Goal: Information Seeking & Learning: Learn about a topic

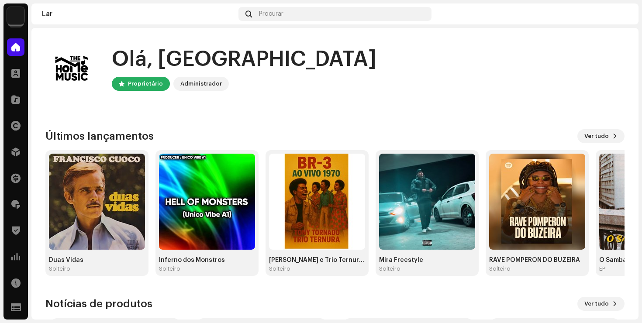
click at [341, 76] on div "Olá, DF Proprietário Administrador" at bounding box center [334, 68] width 579 height 52
click at [15, 74] on span at bounding box center [15, 73] width 9 height 7
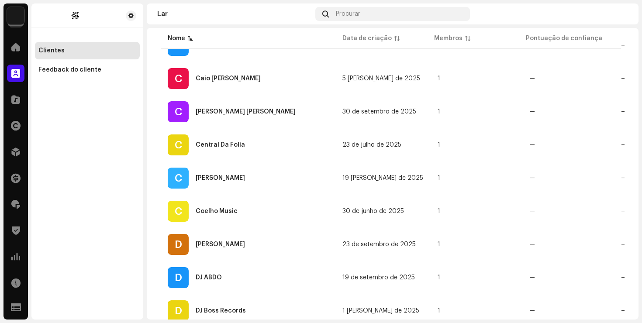
scroll to position [704, 0]
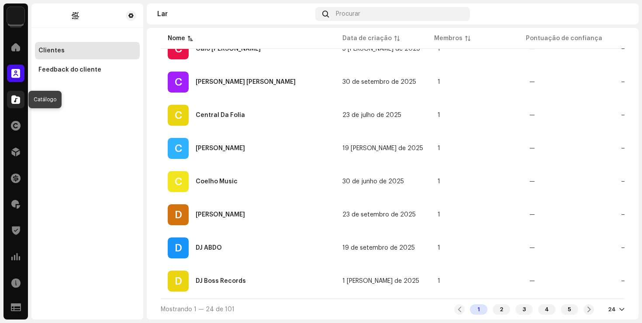
click at [14, 101] on span at bounding box center [15, 99] width 9 height 7
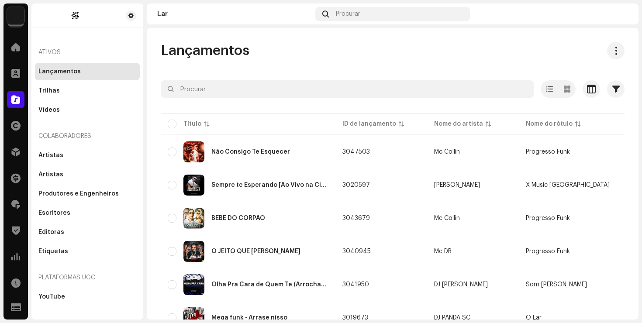
click at [413, 55] on div "Lançamentos" at bounding box center [393, 50] width 464 height 17
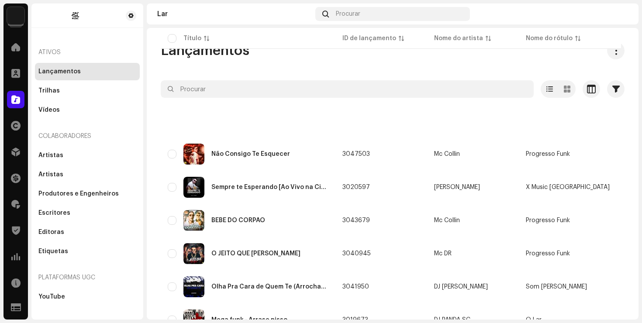
scroll to position [640, 0]
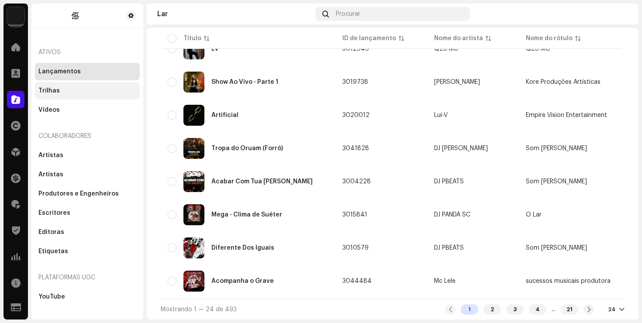
click at [64, 91] on div "Trilhas" at bounding box center [87, 90] width 98 height 7
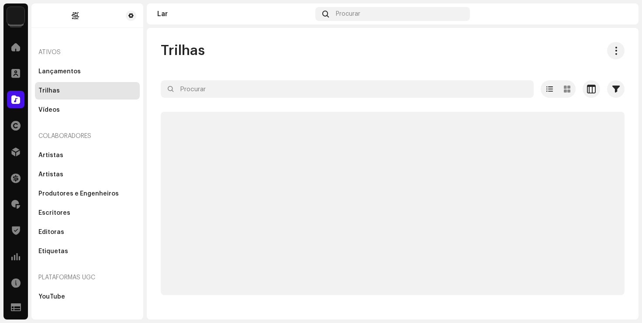
click at [255, 44] on div "Trilhas" at bounding box center [393, 50] width 464 height 17
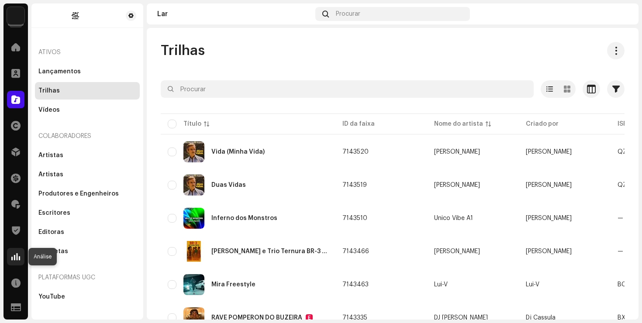
click at [16, 258] on span at bounding box center [15, 256] width 9 height 7
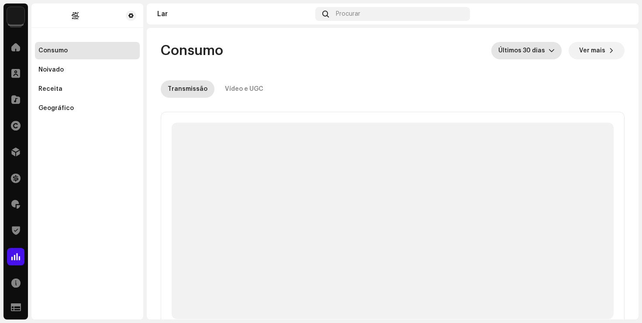
click at [549, 55] on div "gatilho suspenso" at bounding box center [551, 50] width 6 height 17
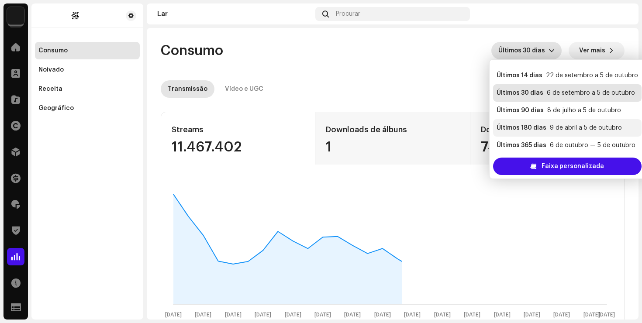
scroll to position [17, 0]
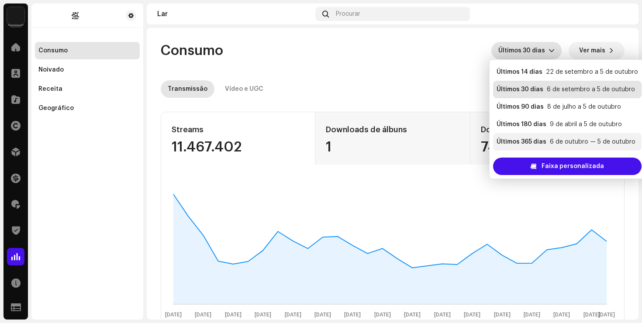
click at [552, 139] on font "6 de outubro — 5 de outubro" at bounding box center [593, 142] width 86 height 6
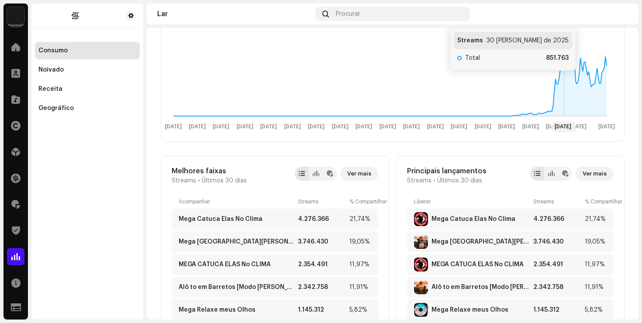
scroll to position [257, 0]
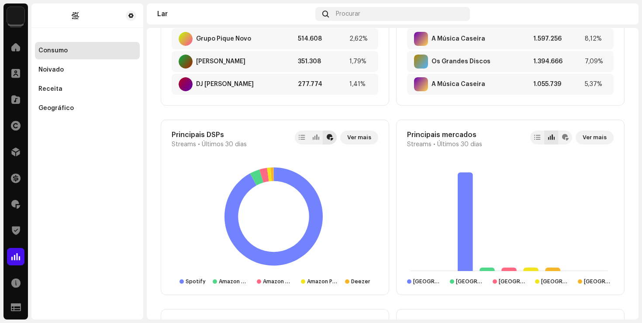
scroll to position [661, 0]
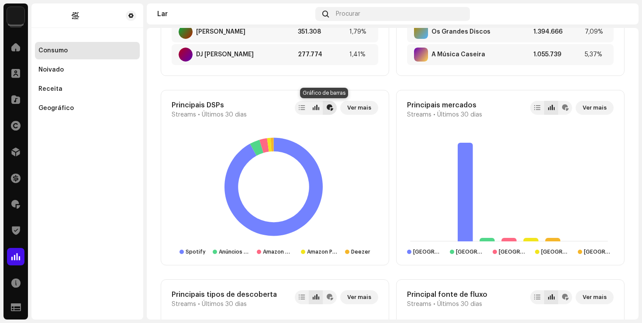
click at [314, 109] on div at bounding box center [316, 107] width 7 height 7
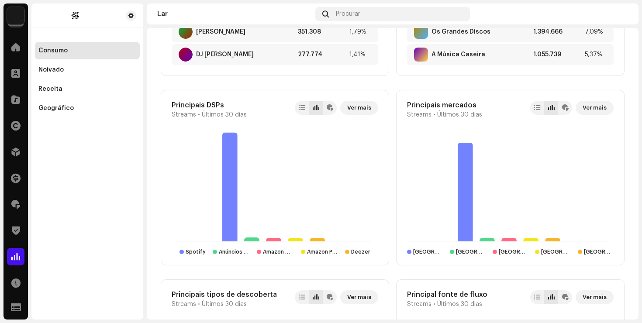
click at [626, 114] on div "Consumo Últimos 30 [PERSON_NAME] Ver mais Transmissão Vídeo e UGC Os dados de t…" at bounding box center [393, 107] width 492 height 1481
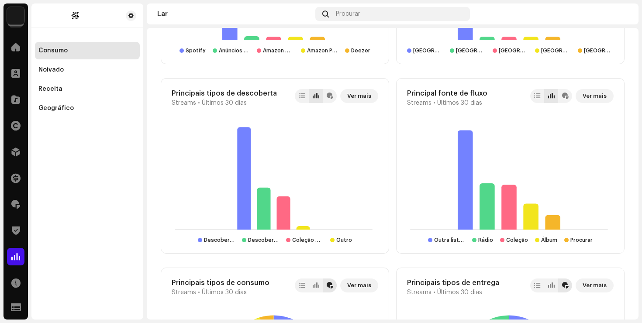
scroll to position [902, 0]
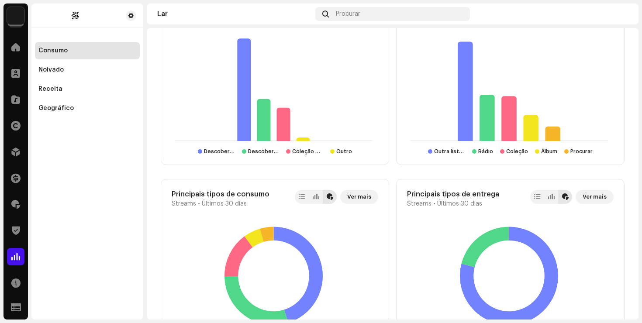
scroll to position [951, 0]
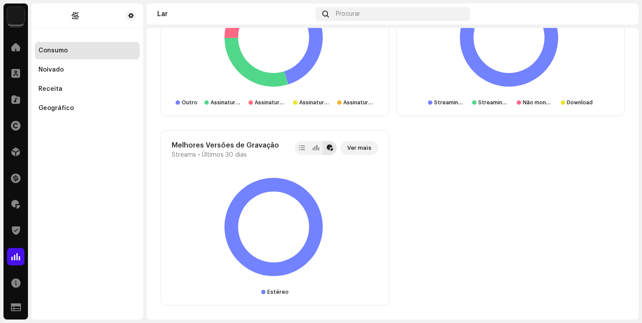
scroll to position [0, 0]
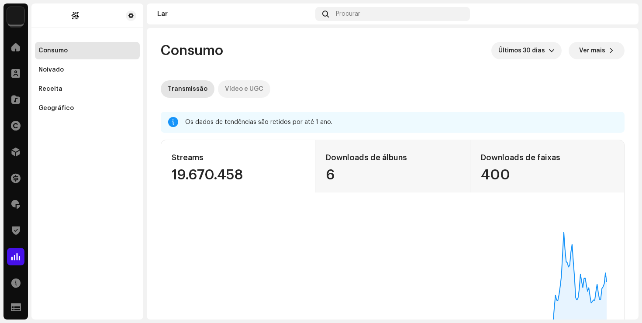
click at [250, 87] on font "Vídeo e UGC" at bounding box center [244, 89] width 38 height 6
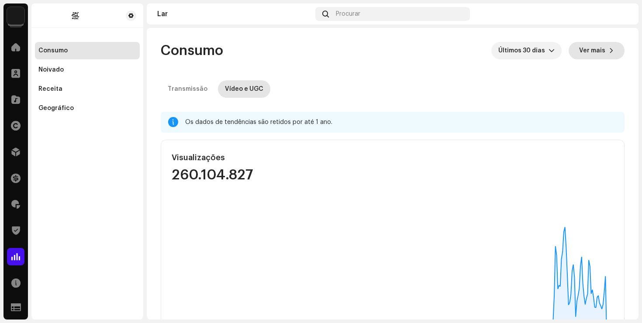
click at [602, 52] on button "Ver mais" at bounding box center [596, 50] width 56 height 17
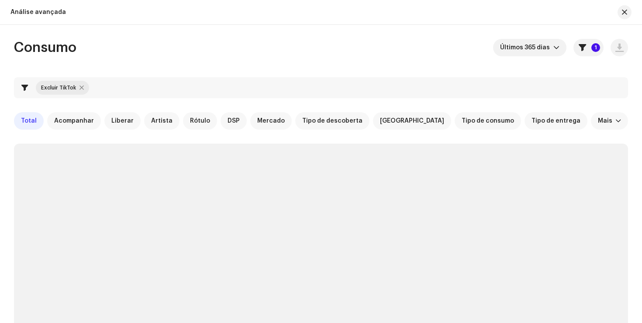
click at [82, 85] on div at bounding box center [81, 87] width 4 height 7
checkbox input "false"
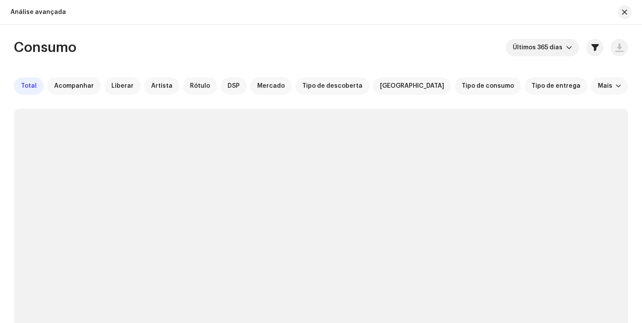
click at [628, 85] on div "Consumo Últimos 365 [PERSON_NAME] Total Acompanhar Liberar Artista Rótulo DSP […" at bounding box center [321, 281] width 642 height 484
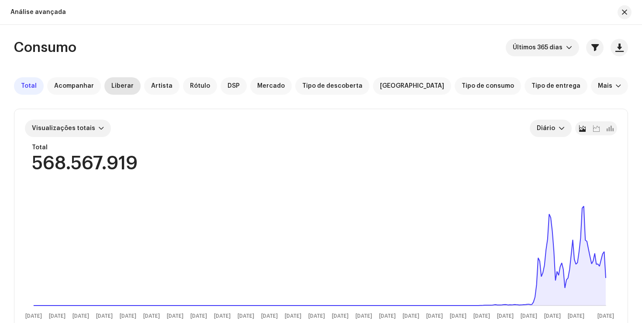
click at [116, 86] on font "Liberar" at bounding box center [122, 86] width 22 height 6
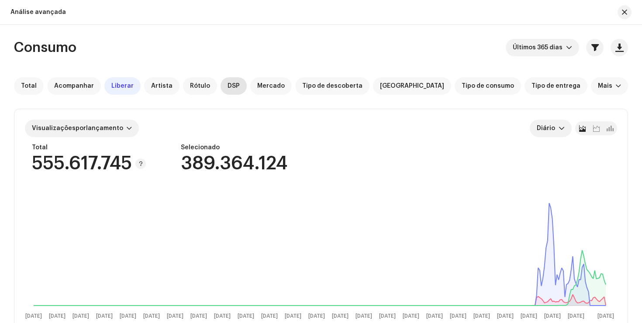
click at [227, 85] on font "DSP" at bounding box center [233, 86] width 12 height 6
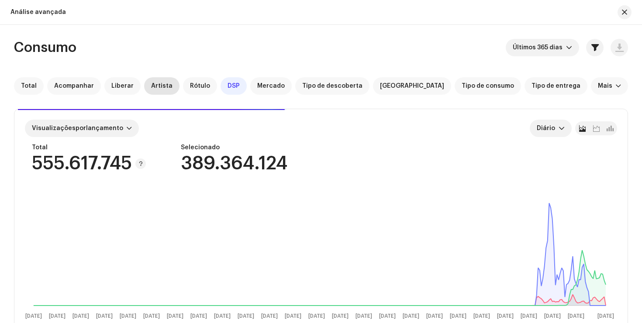
click at [157, 85] on font "Artista" at bounding box center [161, 86] width 21 height 6
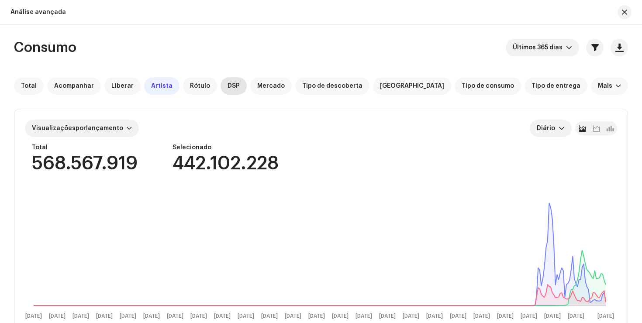
click at [227, 86] on font "DSP" at bounding box center [233, 86] width 12 height 6
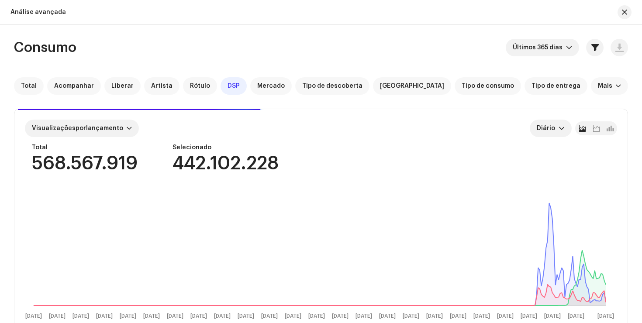
click at [631, 93] on div "Consumo Últimos 365 [PERSON_NAME] Total Acompanhar Liberar Artista Rótulo DSP […" at bounding box center [321, 284] width 642 height 491
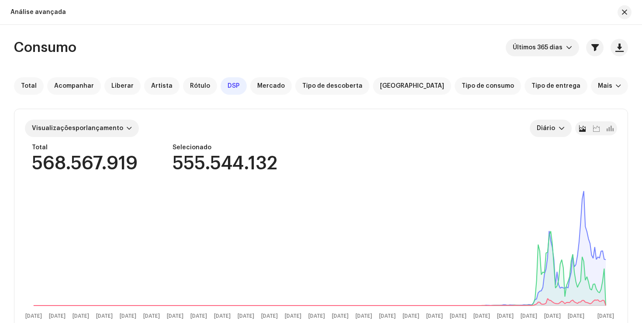
click at [623, 89] on div "Total Acompanhar Liberar Artista Rótulo DSP [PERSON_NAME] Tipo de descoberta Fo…" at bounding box center [321, 85] width 614 height 17
click at [630, 89] on div "Consumo Últimos 365 [PERSON_NAME] Total Acompanhar Liberar Artista Rótulo DSP […" at bounding box center [321, 284] width 642 height 491
click at [627, 14] on button "button" at bounding box center [624, 12] width 14 height 14
